Goal: Task Accomplishment & Management: Complete application form

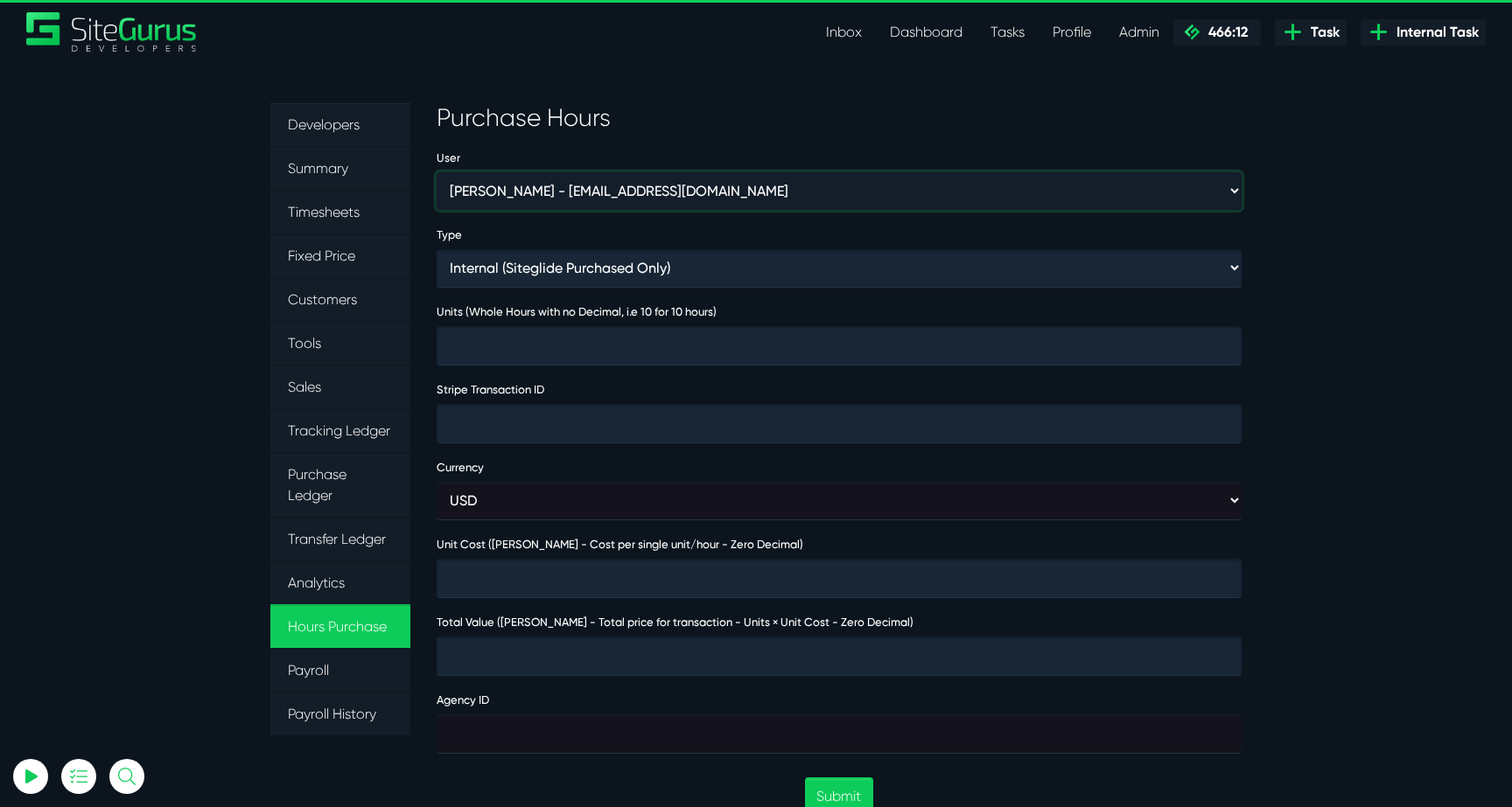
click at [491, 196] on select "Aaron Barnes - enquiries@coupletandbarnes.co.uk Aaron Ekstrand - aaronekstrand@…" at bounding box center [838, 191] width 805 height 37
select select "46"
click at [436, 172] on select "Aaron Barnes - enquiries@coupletandbarnes.co.uk Aaron Ekstrand - aaronekstrand@…" at bounding box center [838, 191] width 805 height 37
type input "1"
type input "8000"
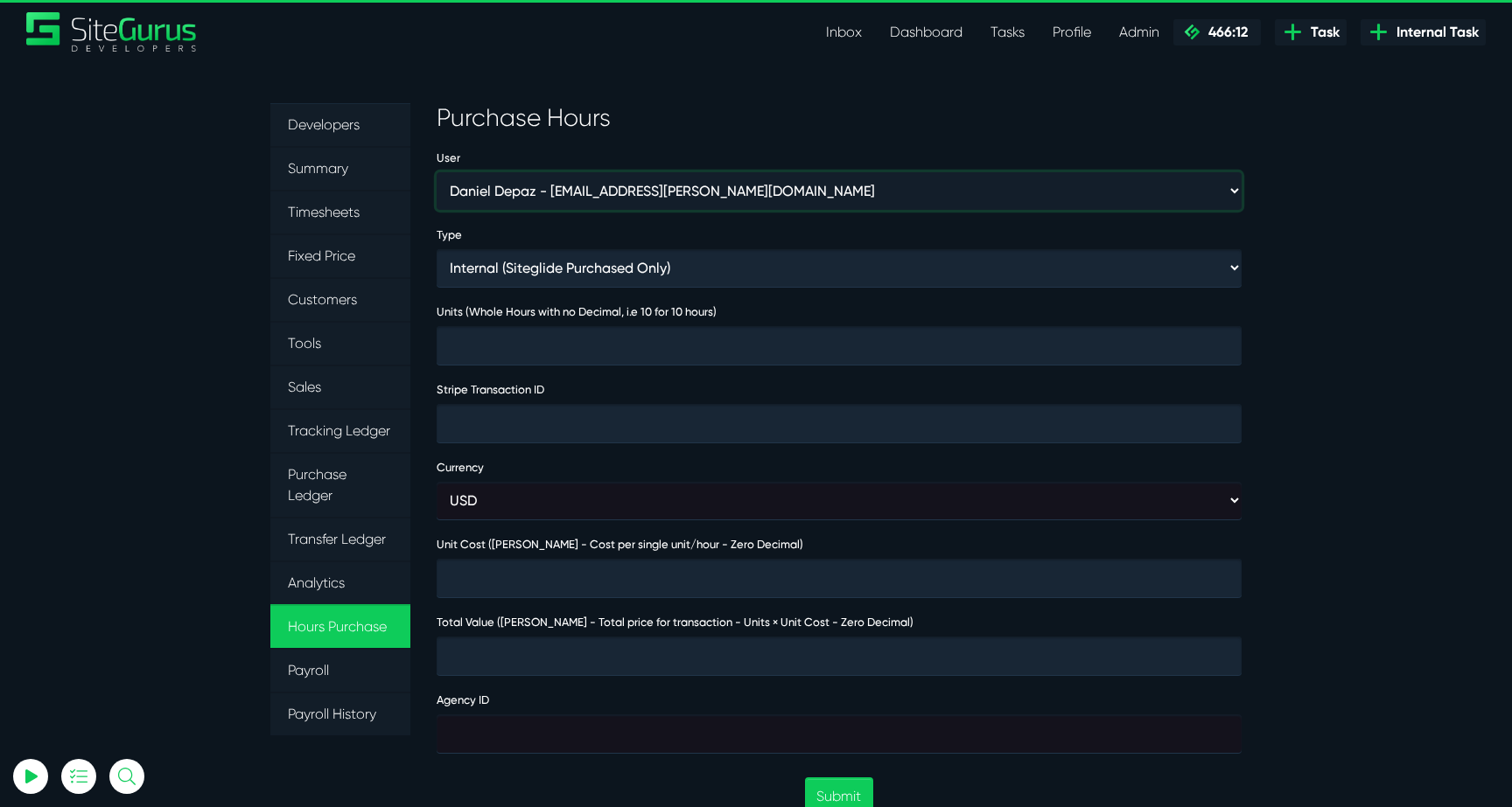
type input "8000"
type input "474021"
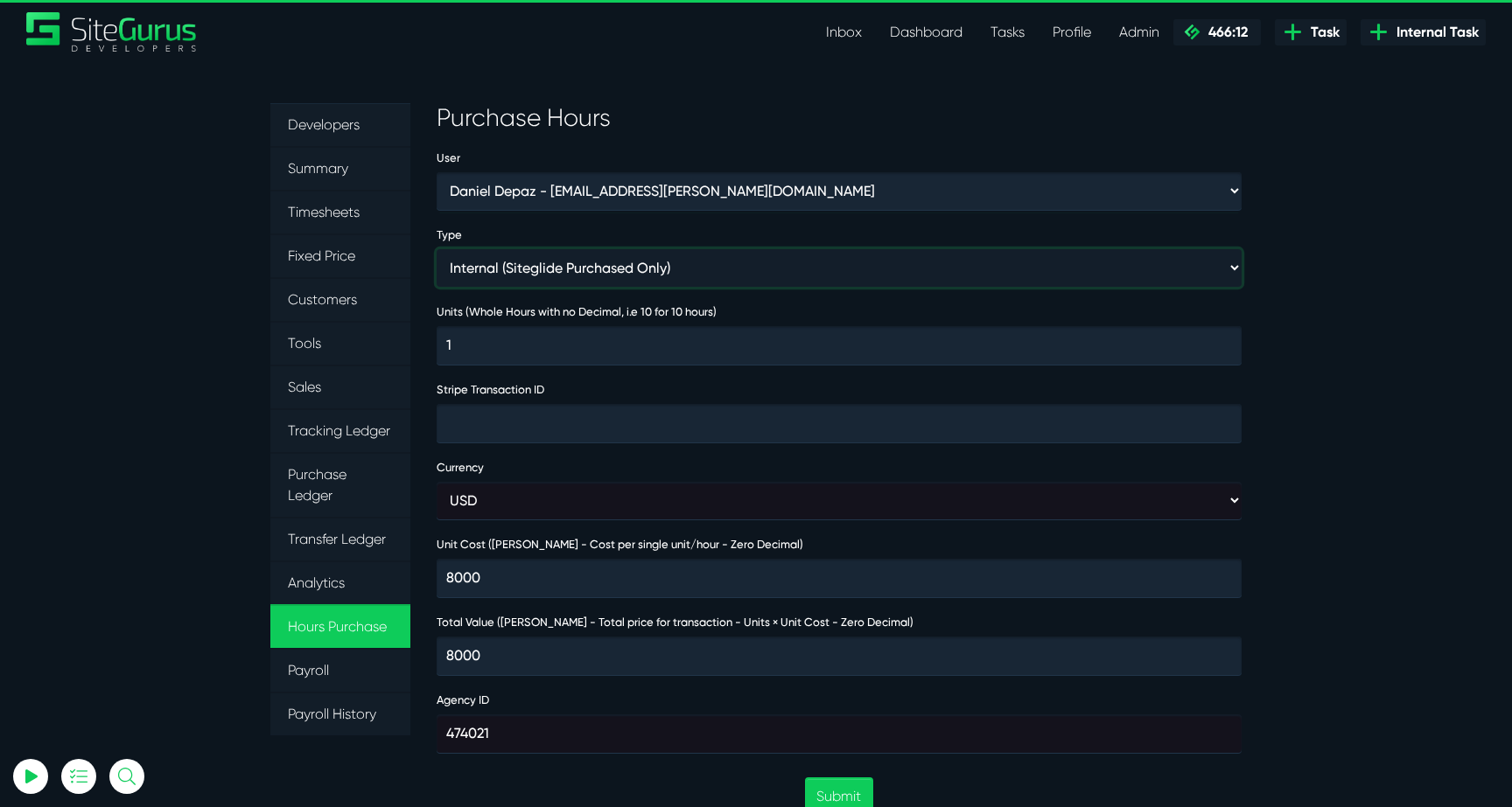
click at [584, 267] on select "Internal (Siteglide Purchased Only) Paid in Full (Ad-Hoc) Subscription (Subscri…" at bounding box center [838, 268] width 805 height 37
select select "PROMOTION"
click at [436, 249] on select "Internal (Siteglide Purchased Only) Paid in Full (Ad-Hoc) Subscription (Subscri…" at bounding box center [838, 268] width 805 height 37
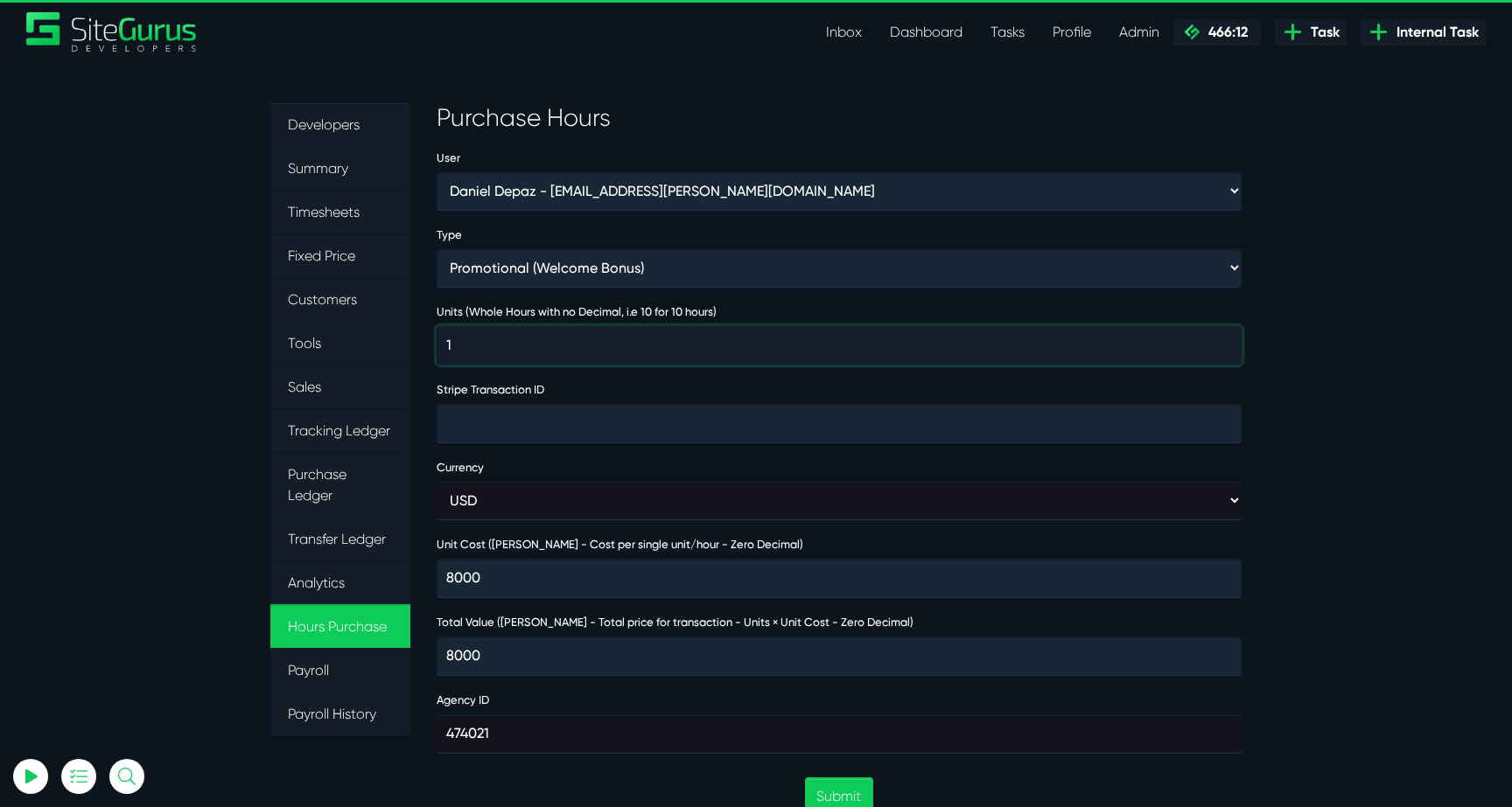
click at [530, 350] on input "1" at bounding box center [838, 345] width 805 height 38
type input "15"
type input "7000"
type input "105000"
type input "5"
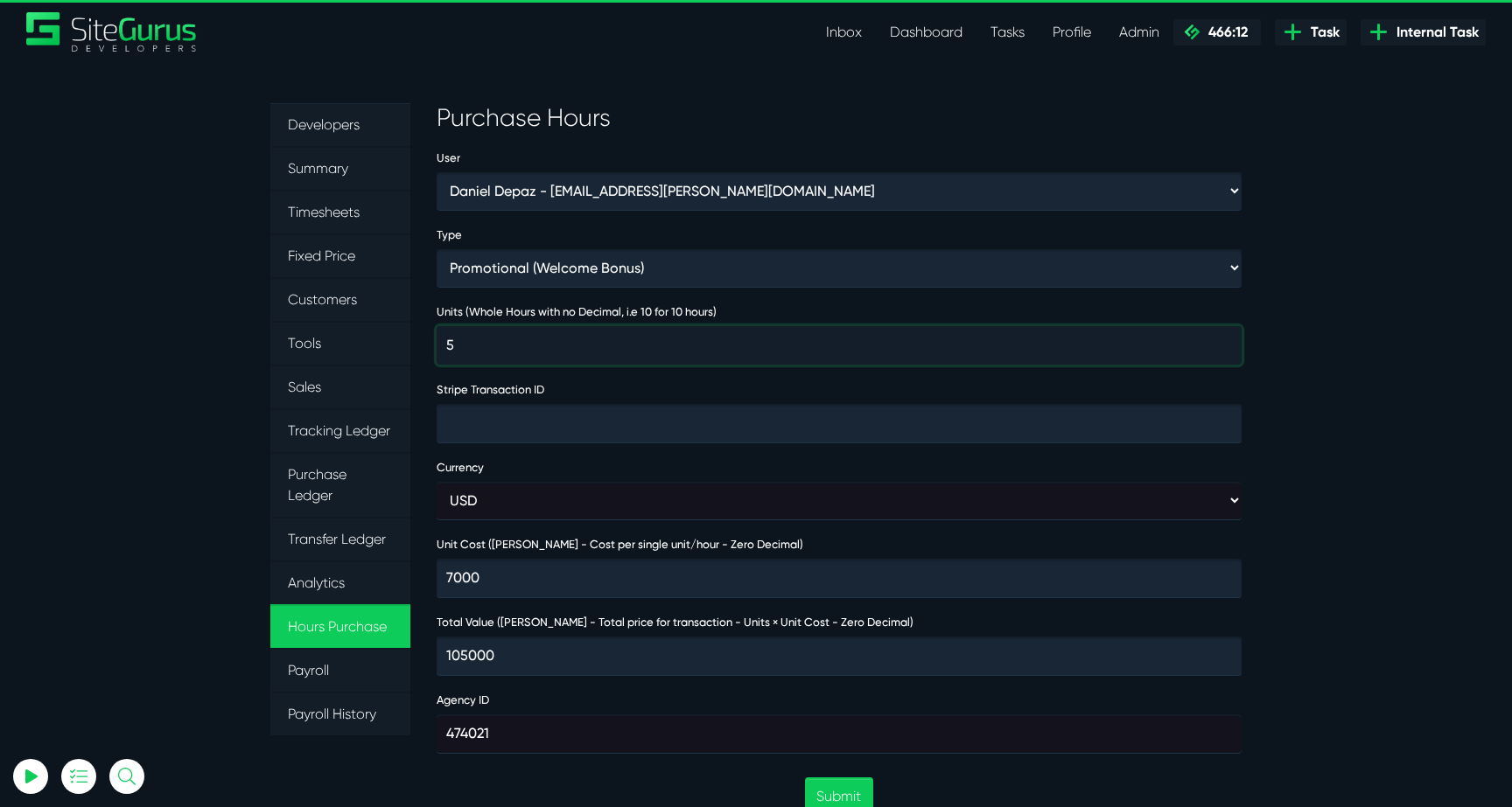
type input "8000"
type input "40000"
type input "5"
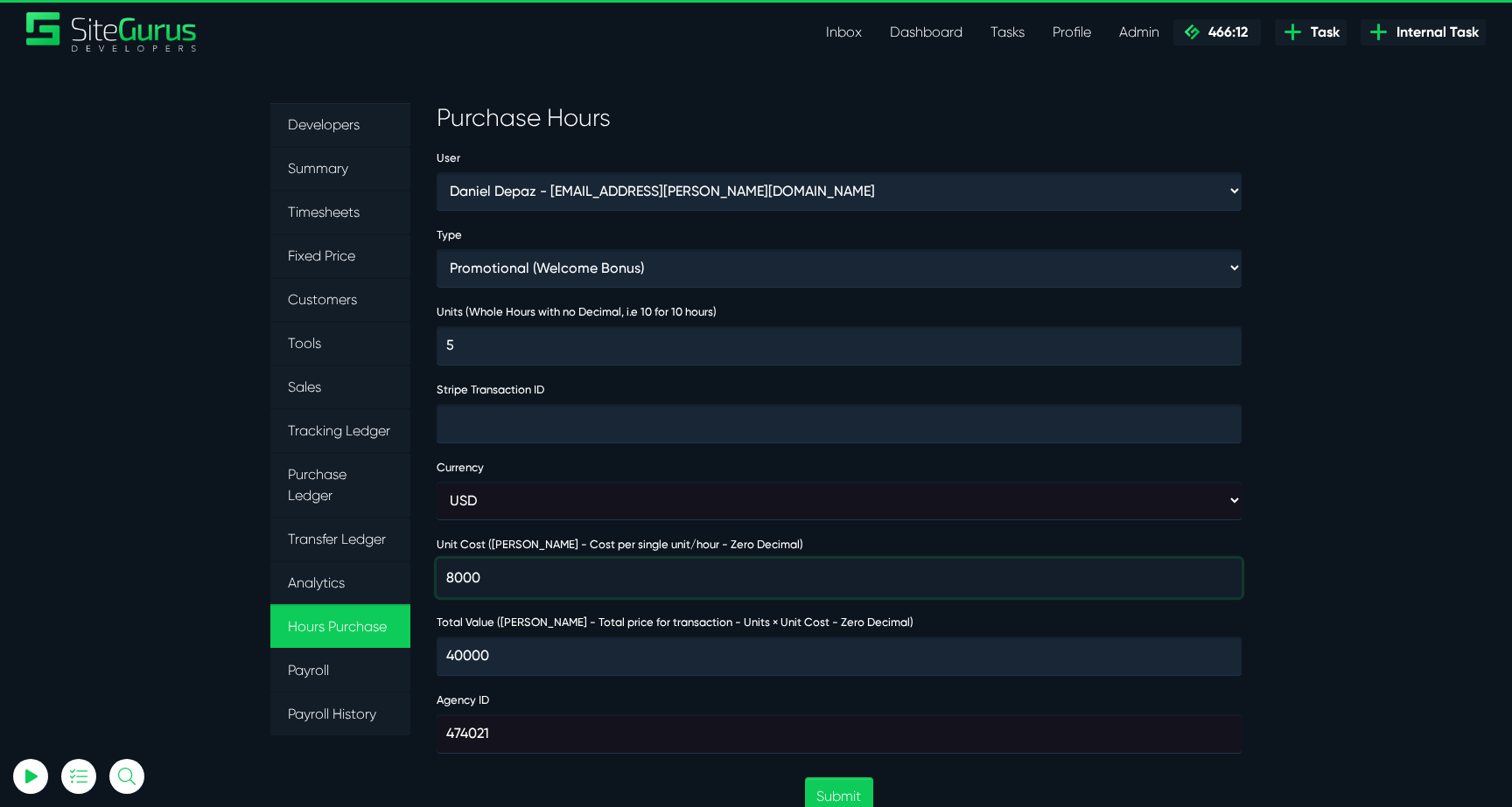
click at [521, 573] on input "8000" at bounding box center [838, 577] width 805 height 38
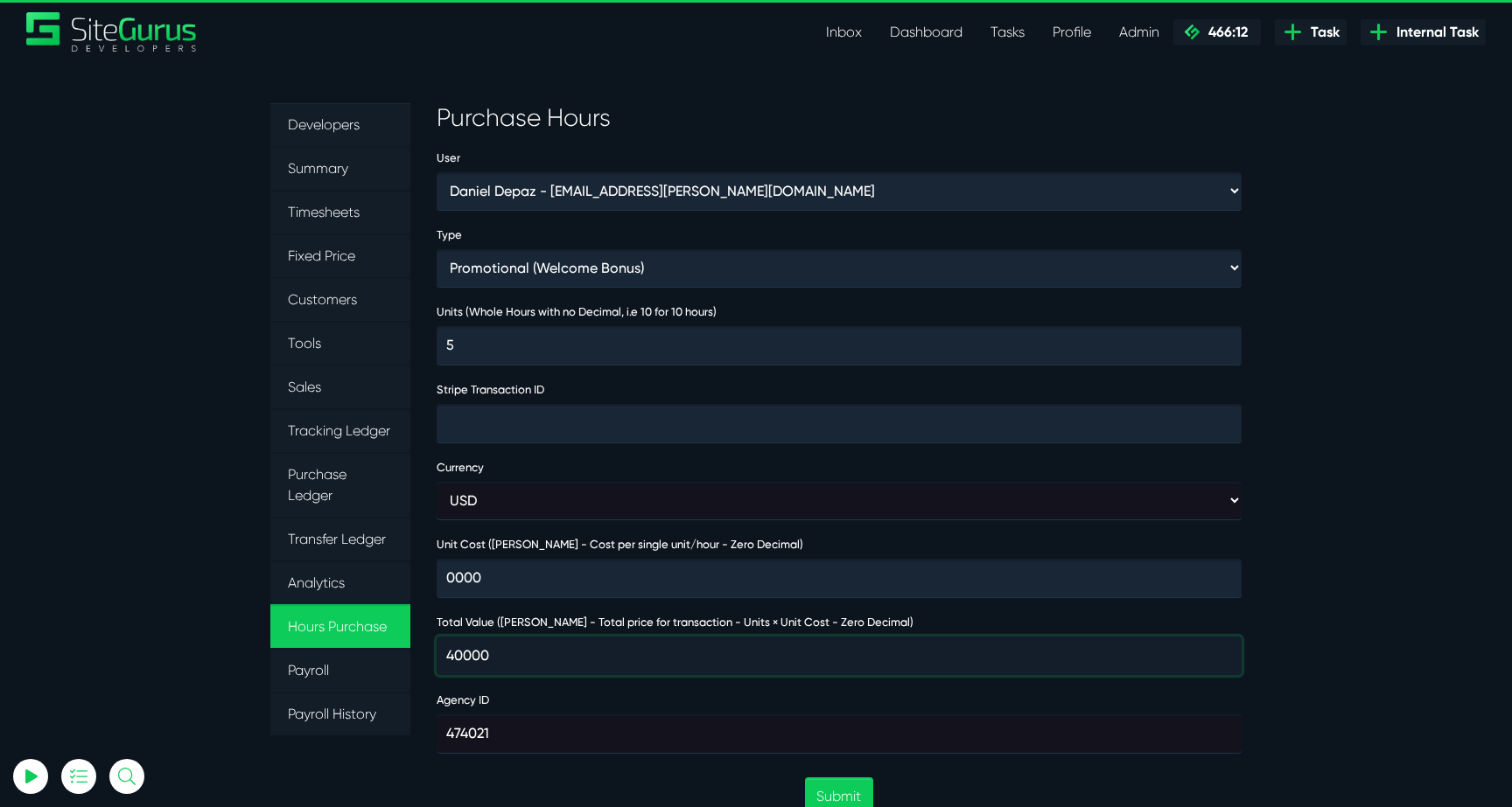
click at [454, 651] on input "40000" at bounding box center [838, 656] width 805 height 38
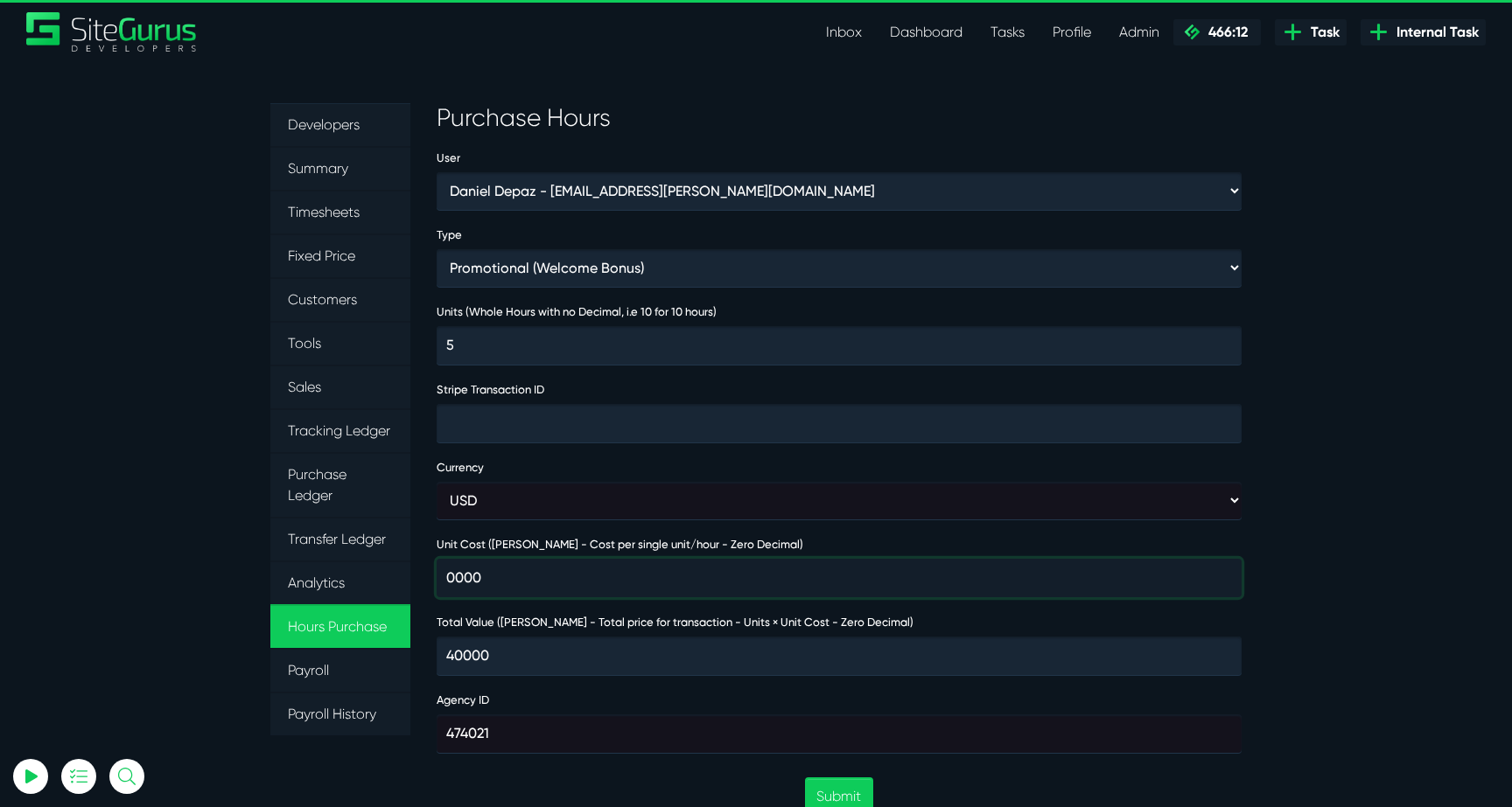
drag, startPoint x: 464, startPoint y: 577, endPoint x: 436, endPoint y: 577, distance: 28.0
click at [436, 577] on input "0000" at bounding box center [838, 577] width 805 height 38
type input "2000"
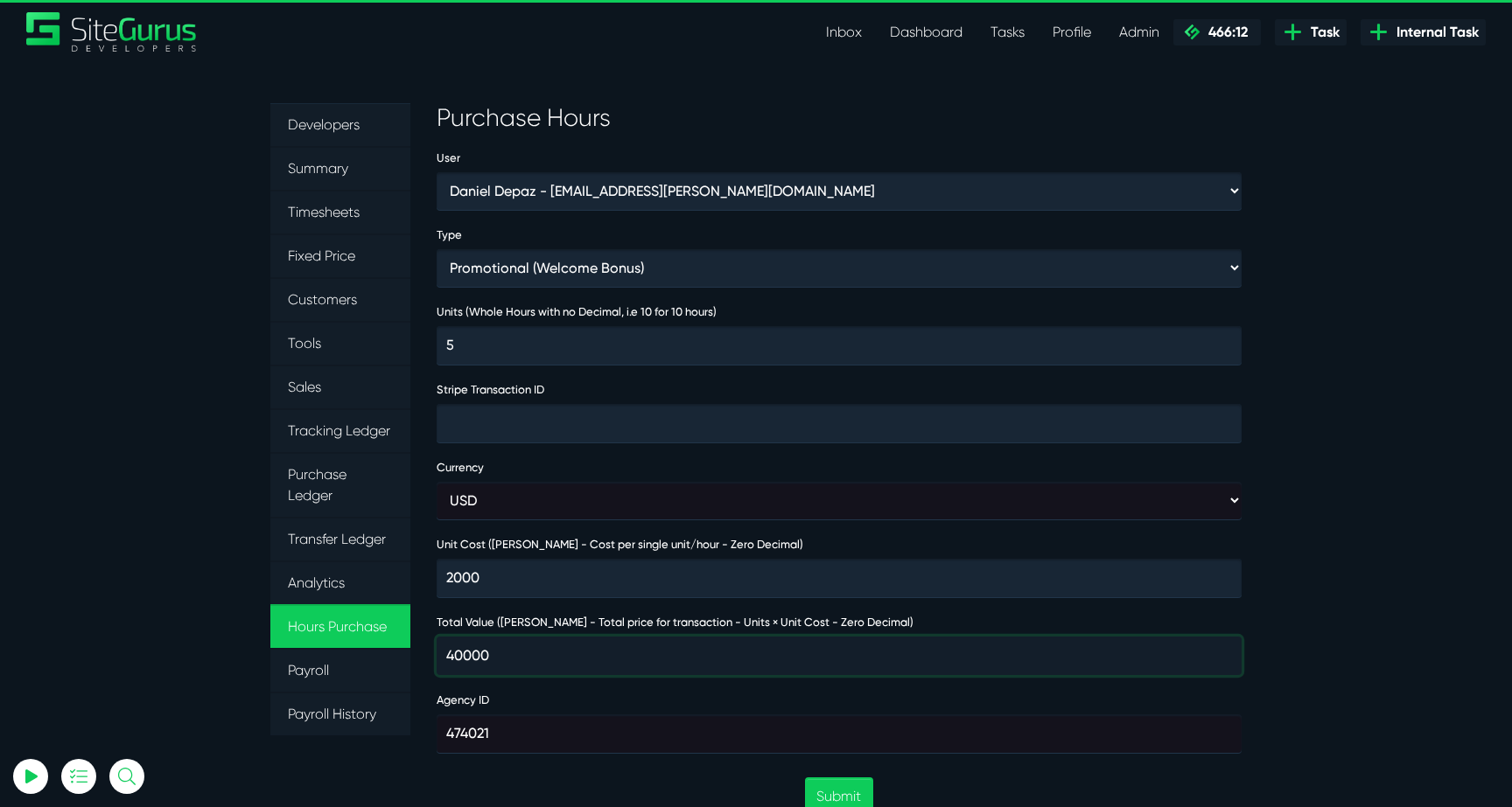
click at [456, 649] on input "40000" at bounding box center [838, 656] width 805 height 38
click at [459, 649] on input "40000" at bounding box center [838, 656] width 805 height 38
click at [573, 651] on input "2000" at bounding box center [838, 656] width 805 height 38
type input "2000"
click at [1432, 610] on section "Developers Summary Timesheets Fixed Price Customers Tools Sales Tracking Ledger…" at bounding box center [756, 768] width 1512 height 1413
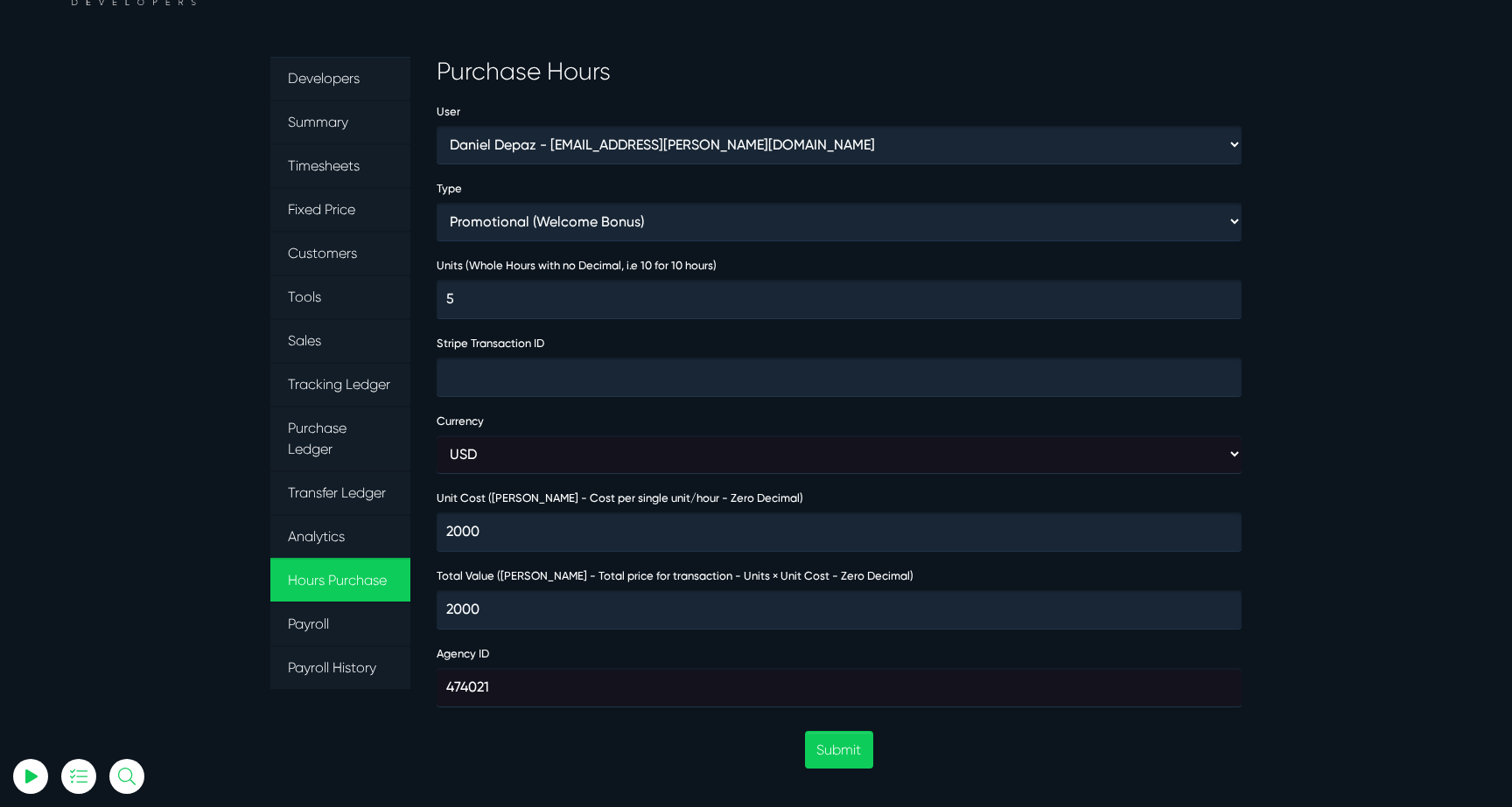
scroll to position [48, 0]
click at [832, 746] on button "Submit" at bounding box center [838, 748] width 67 height 37
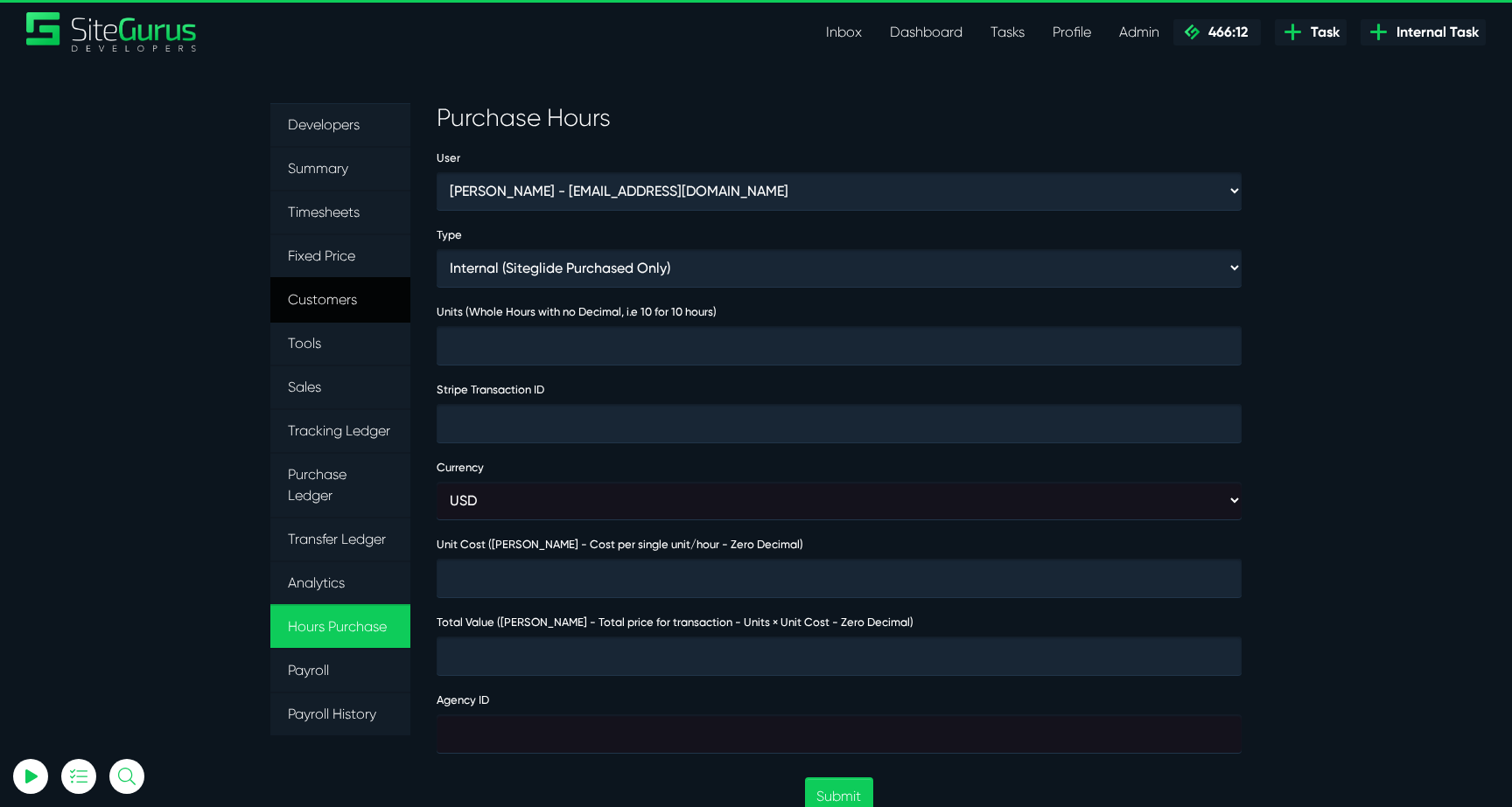
click at [337, 286] on link "Customers" at bounding box center [340, 300] width 140 height 46
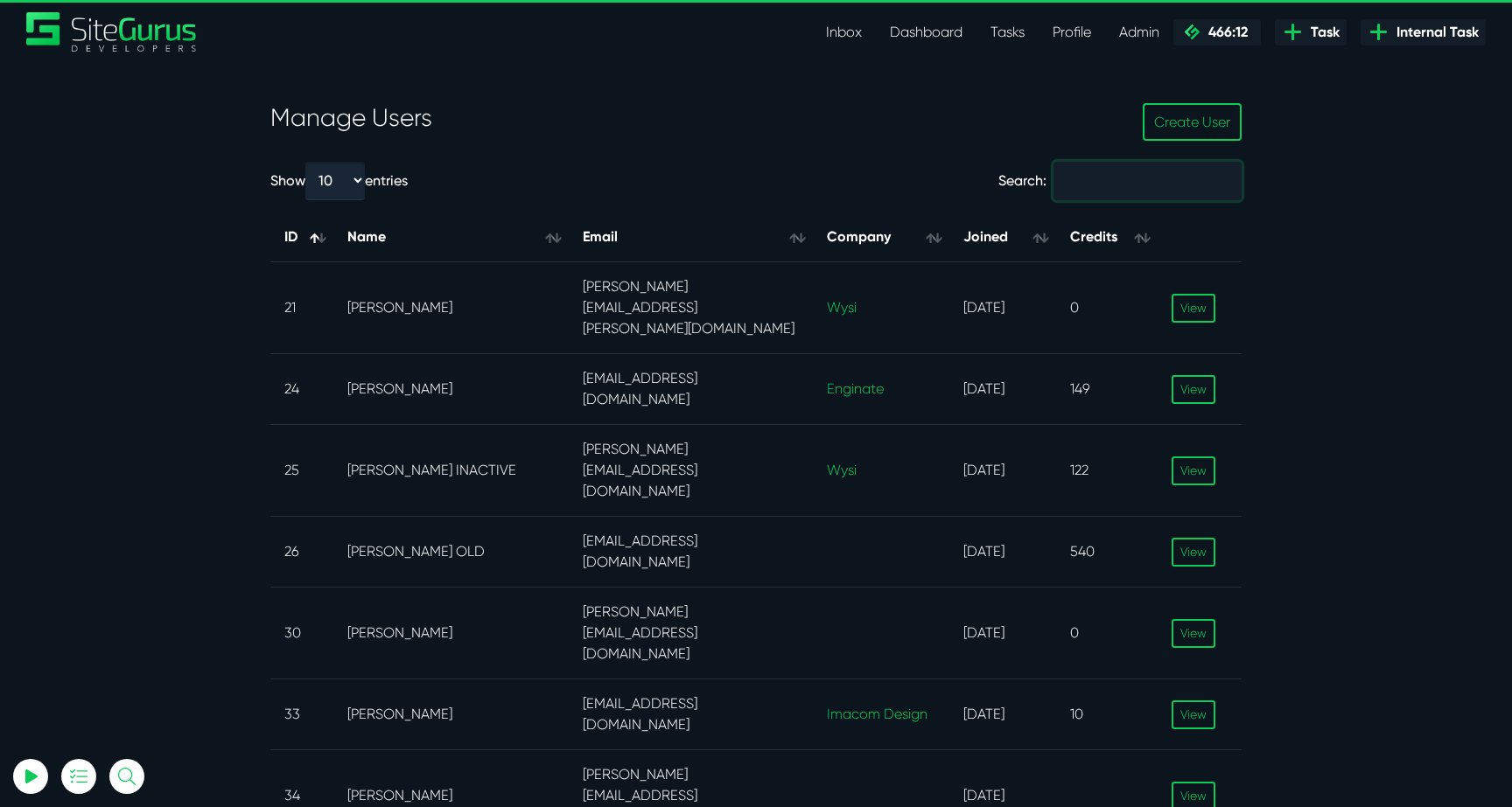
click at [1140, 191] on input "Search:" at bounding box center [1147, 180] width 188 height 38
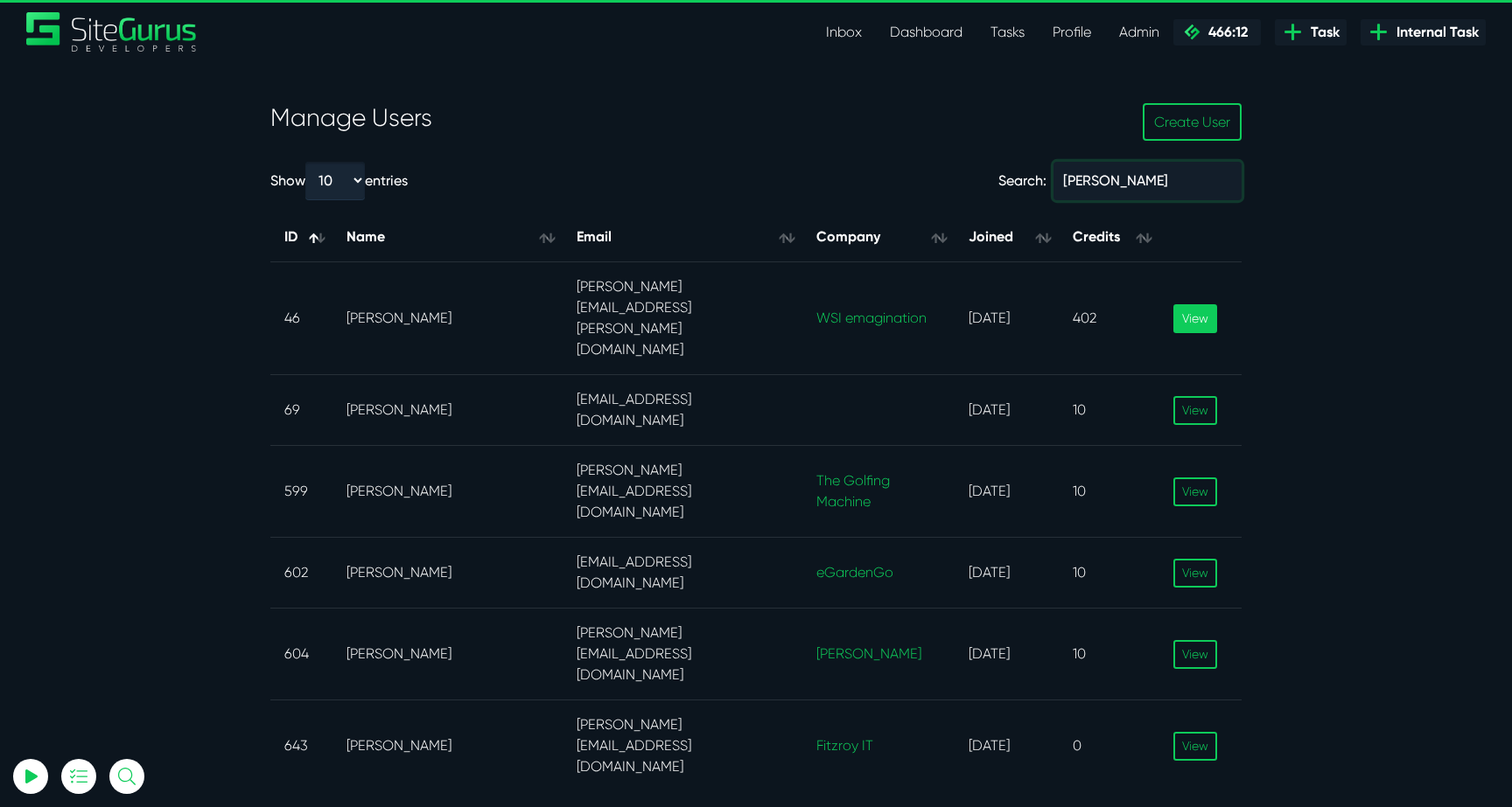
type input "daniel"
click at [1175, 304] on link "View" at bounding box center [1194, 319] width 44 height 29
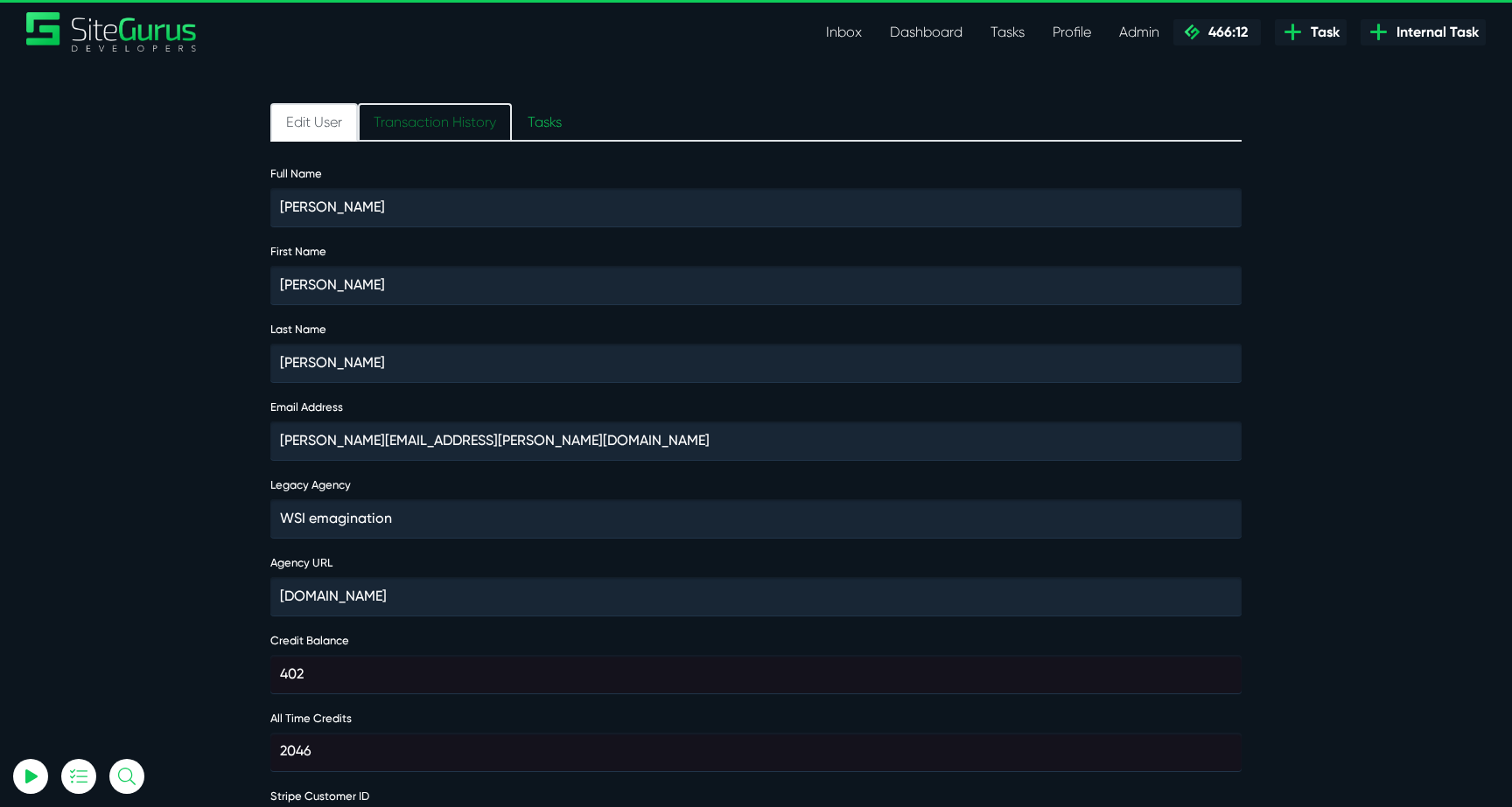
type input "[EMAIL_ADDRESS][DOMAIN_NAME]"
click at [457, 103] on link "Transaction History" at bounding box center [435, 121] width 154 height 38
